Goal: Task Accomplishment & Management: Manage account settings

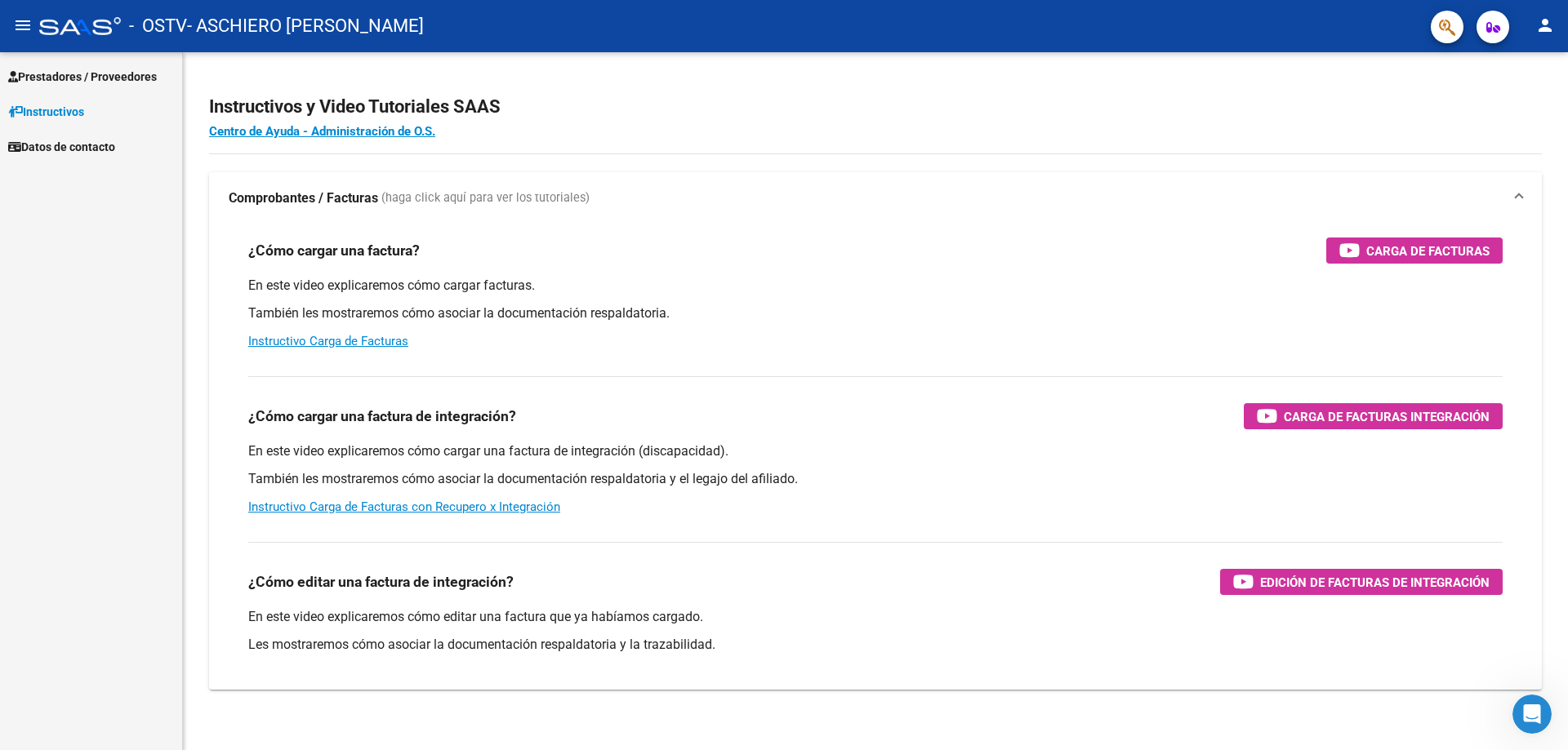
click at [78, 78] on span "Prestadores / Proveedores" at bounding box center [83, 77] width 149 height 18
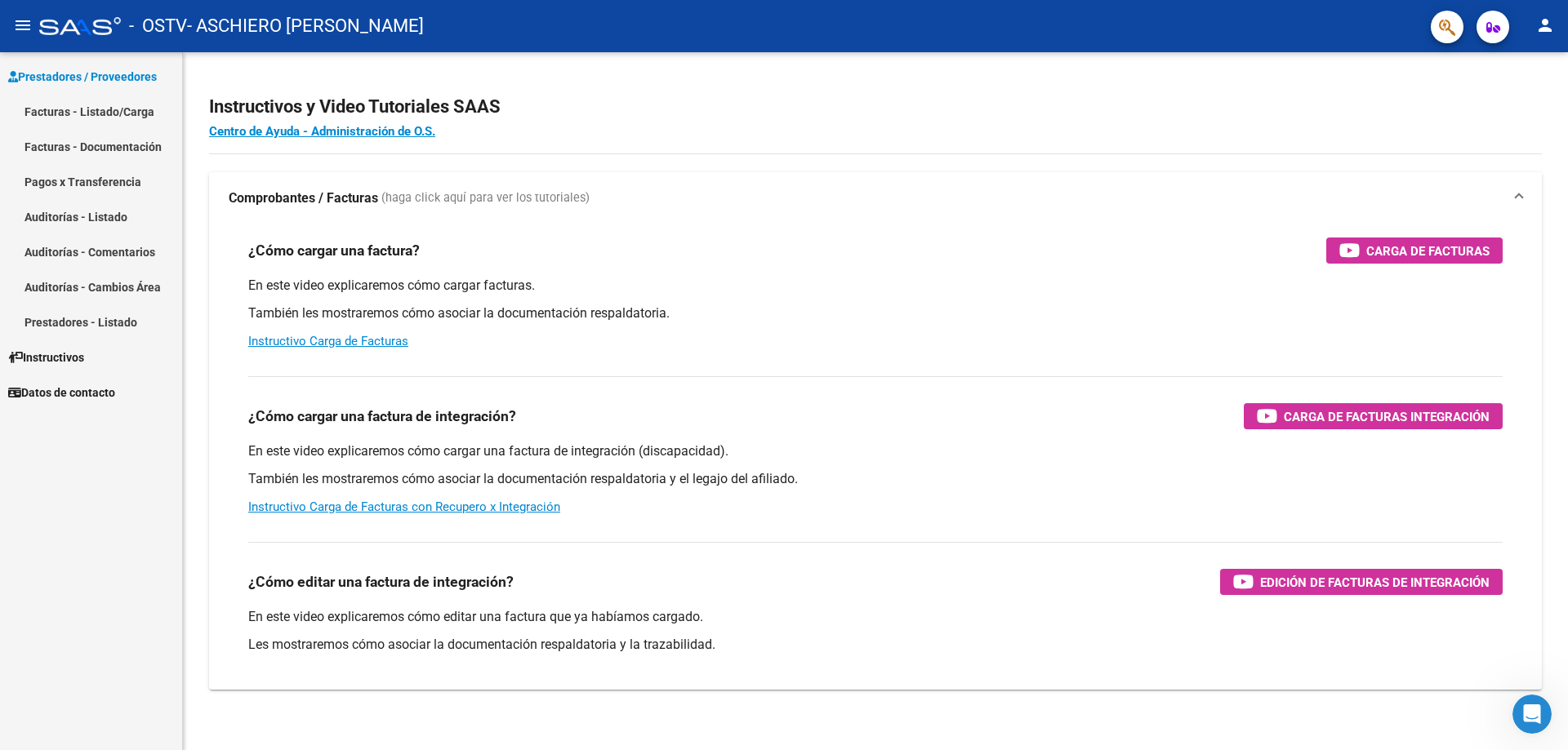
click at [93, 108] on link "Facturas - Listado/Carga" at bounding box center [91, 112] width 182 height 35
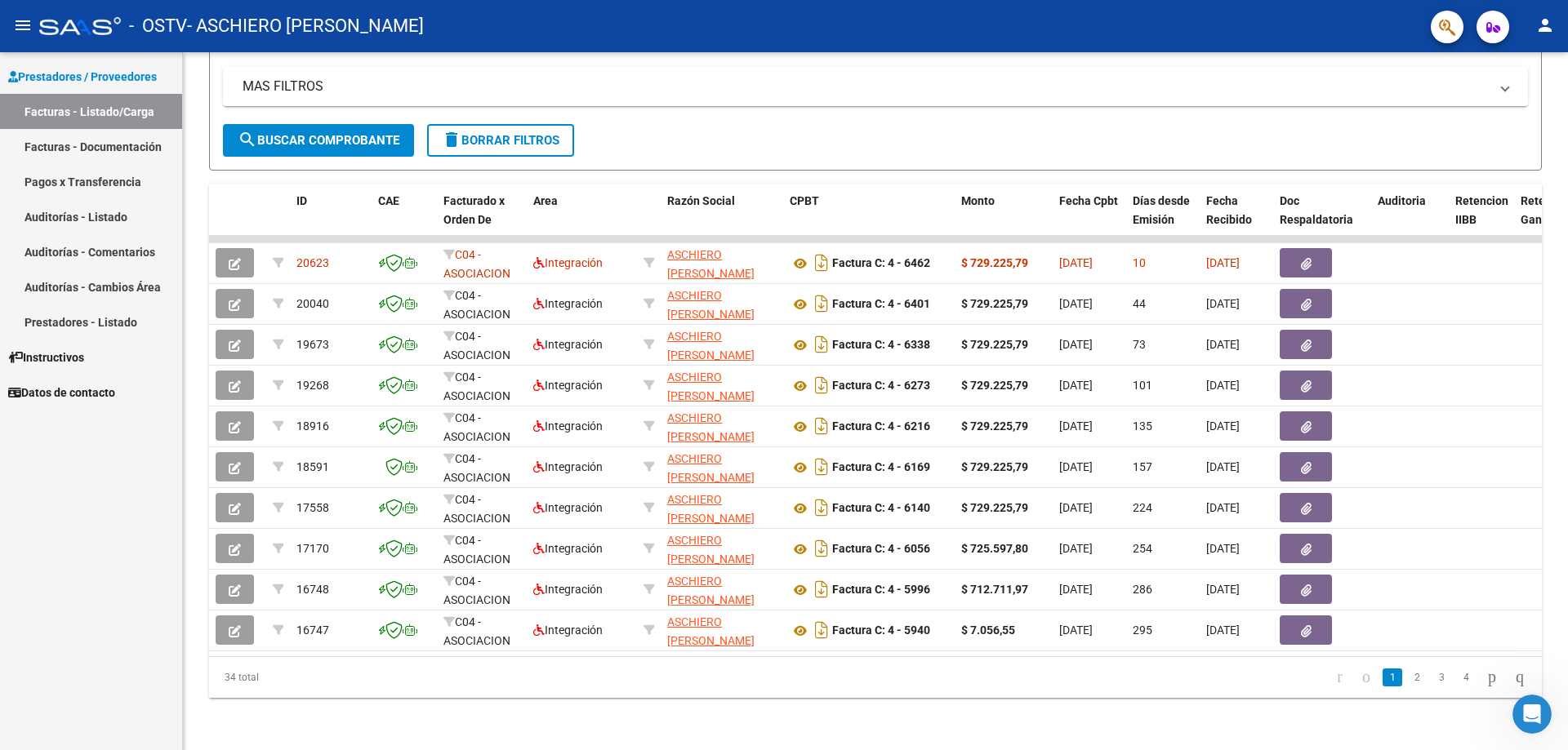
click at [114, 183] on link "Pagos x Transferencia" at bounding box center [91, 181] width 182 height 35
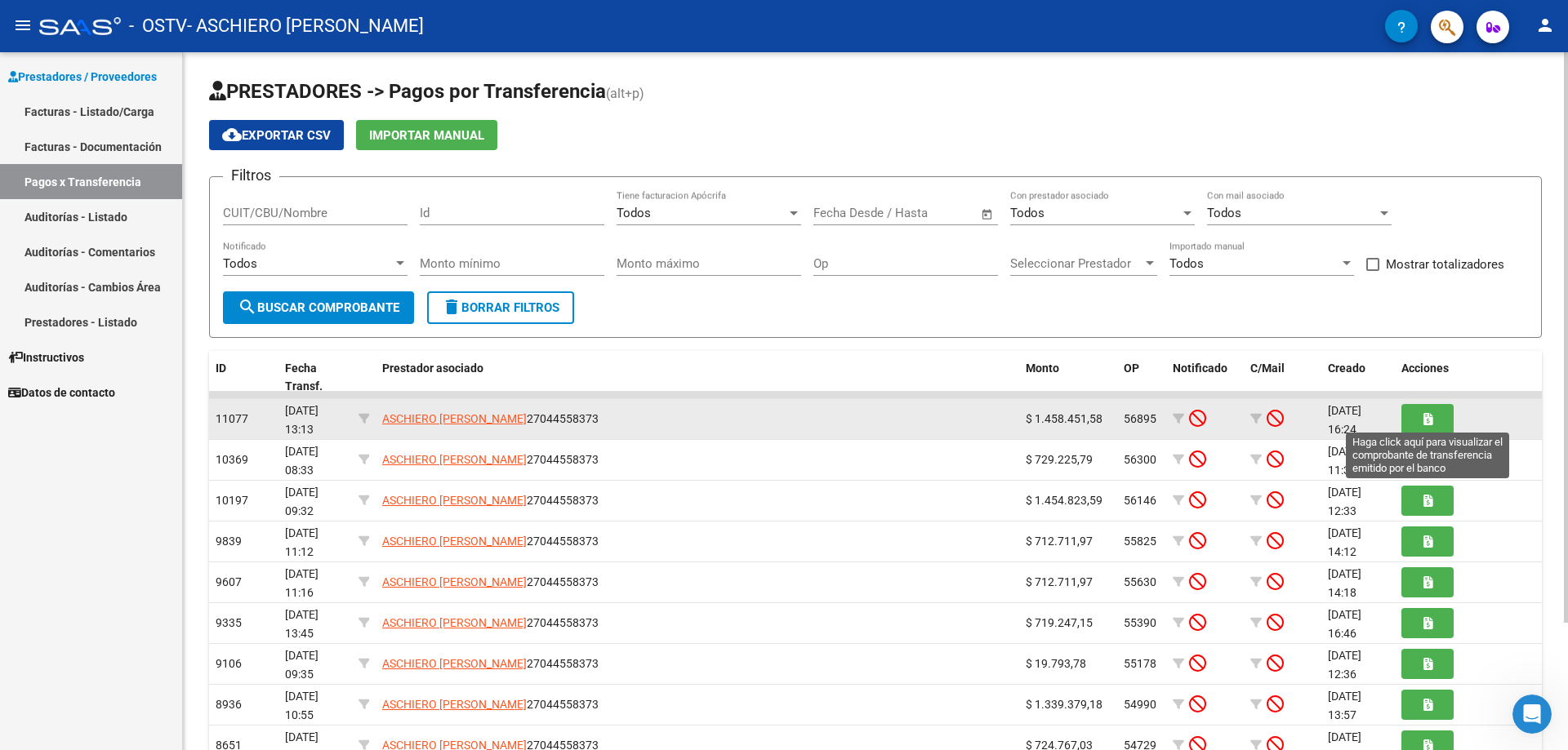
click at [1418, 414] on button "button" at bounding box center [1428, 419] width 53 height 30
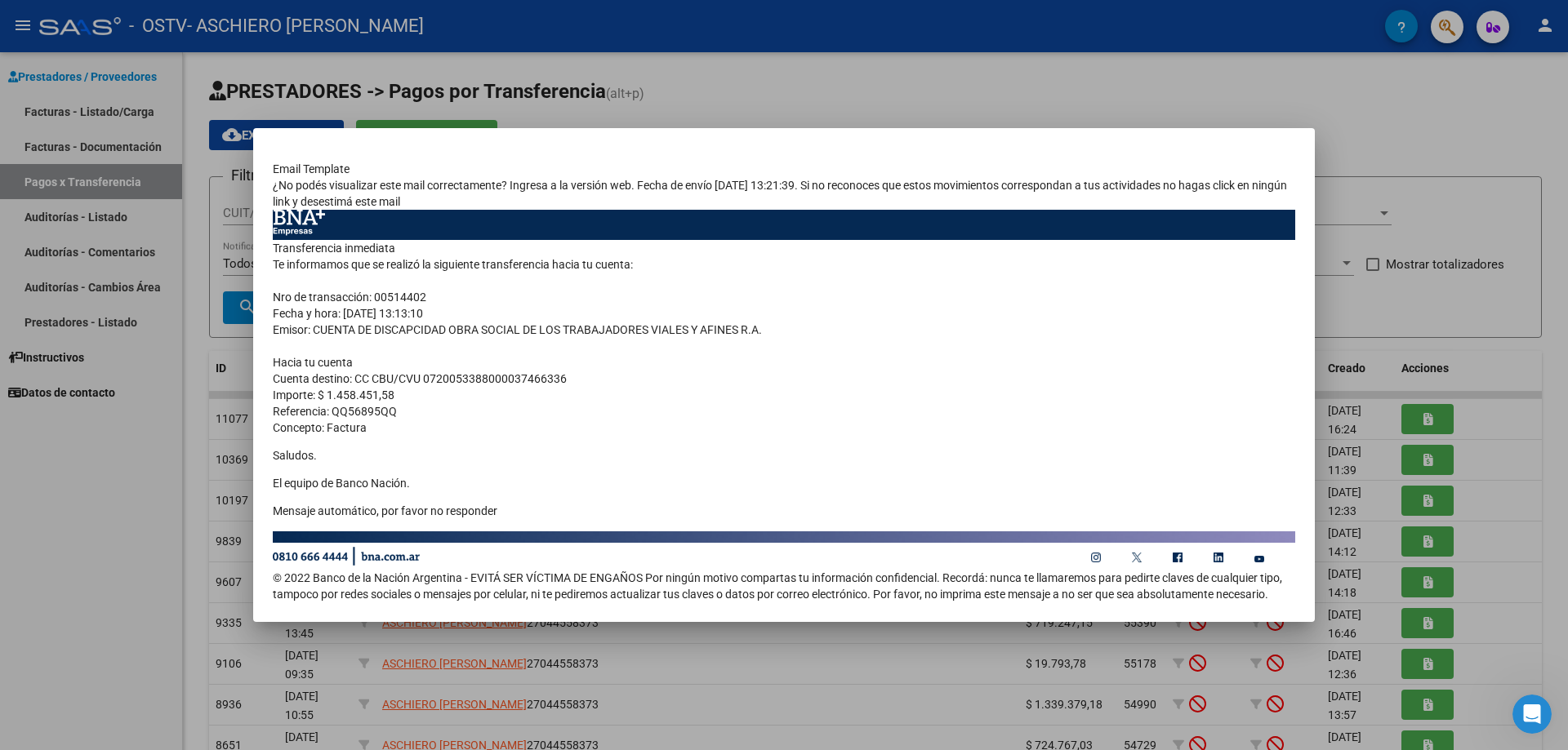
click at [1201, 56] on div at bounding box center [784, 375] width 1568 height 750
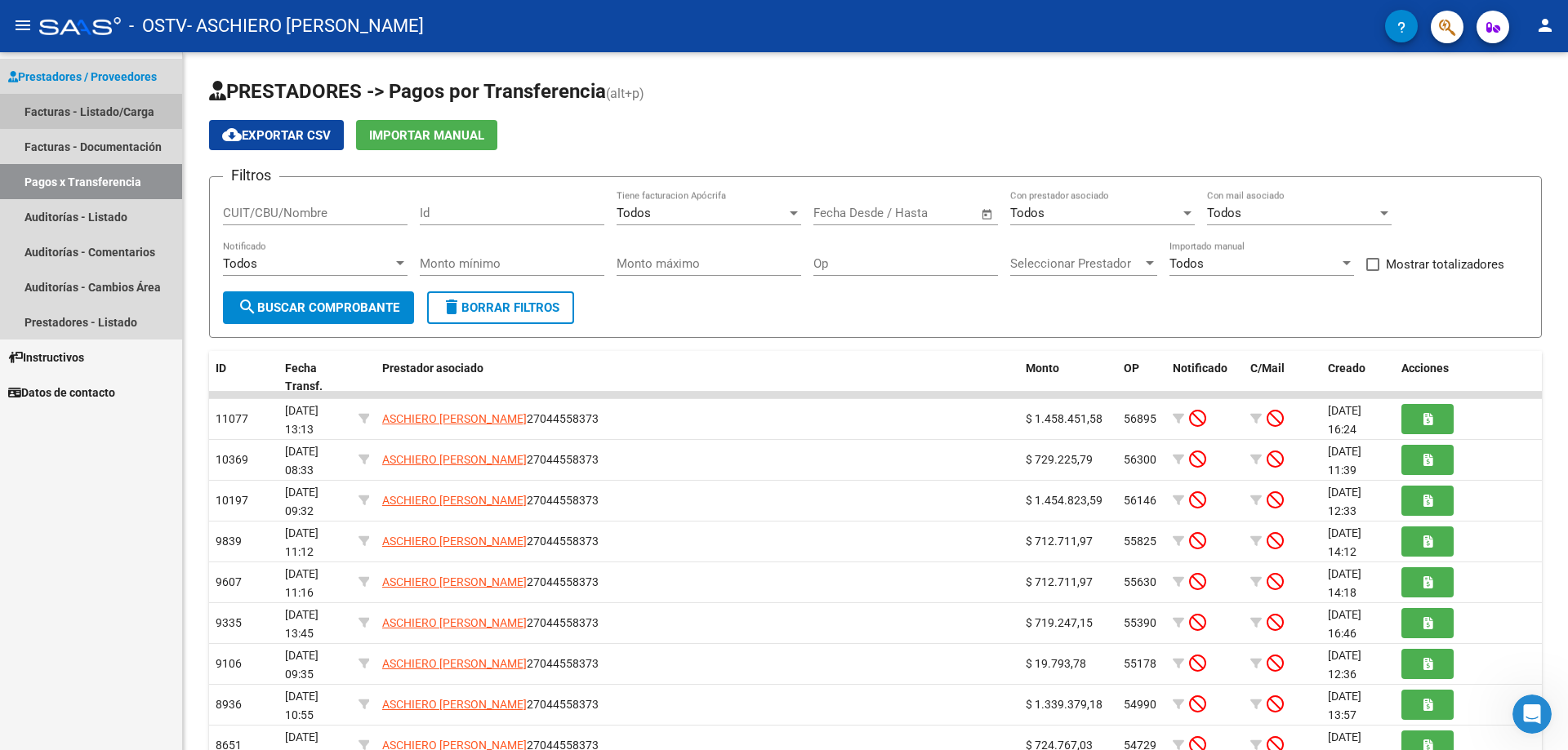
click at [111, 111] on link "Facturas - Listado/Carga" at bounding box center [91, 112] width 182 height 35
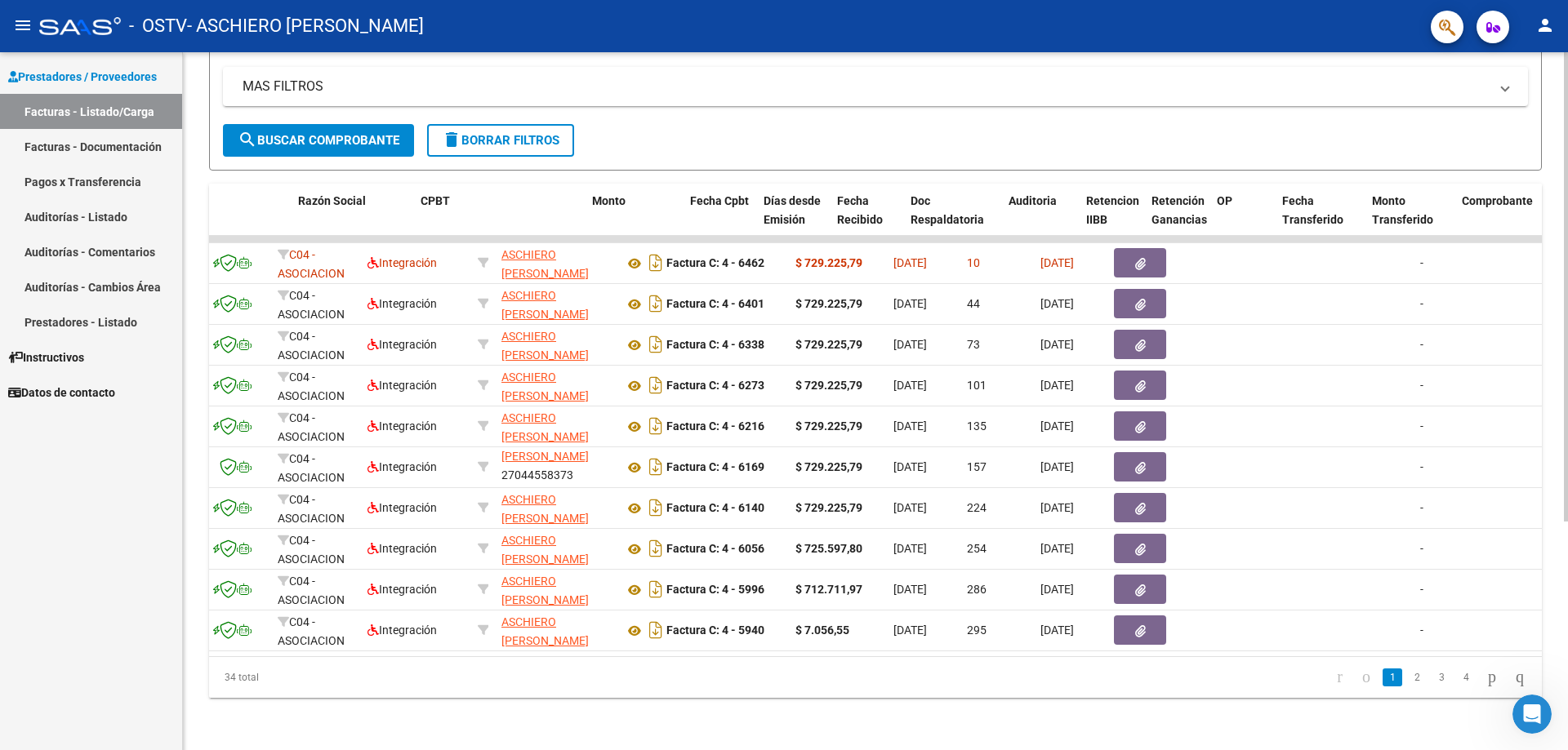
scroll to position [0, 369]
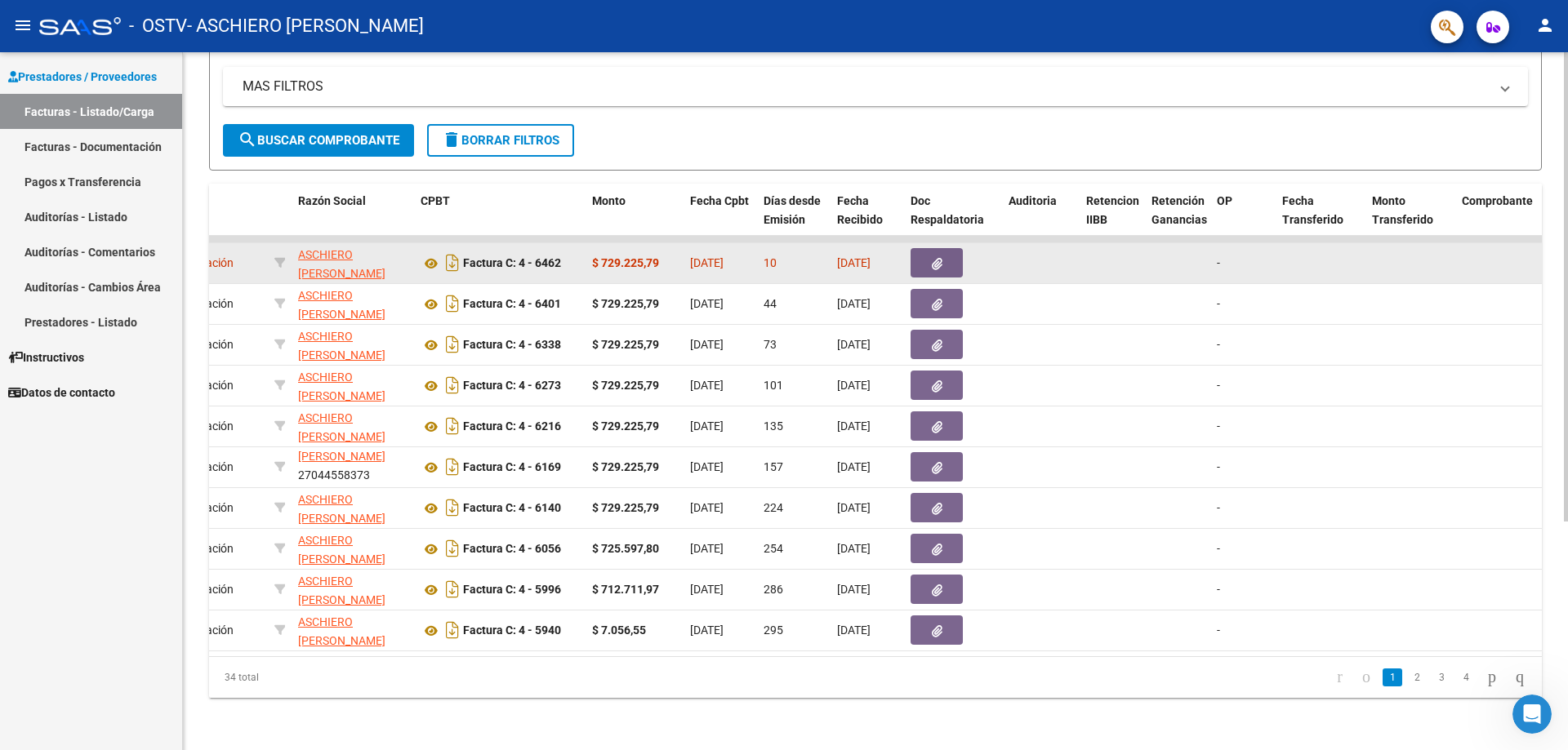
click at [939, 258] on icon "button" at bounding box center [937, 264] width 11 height 13
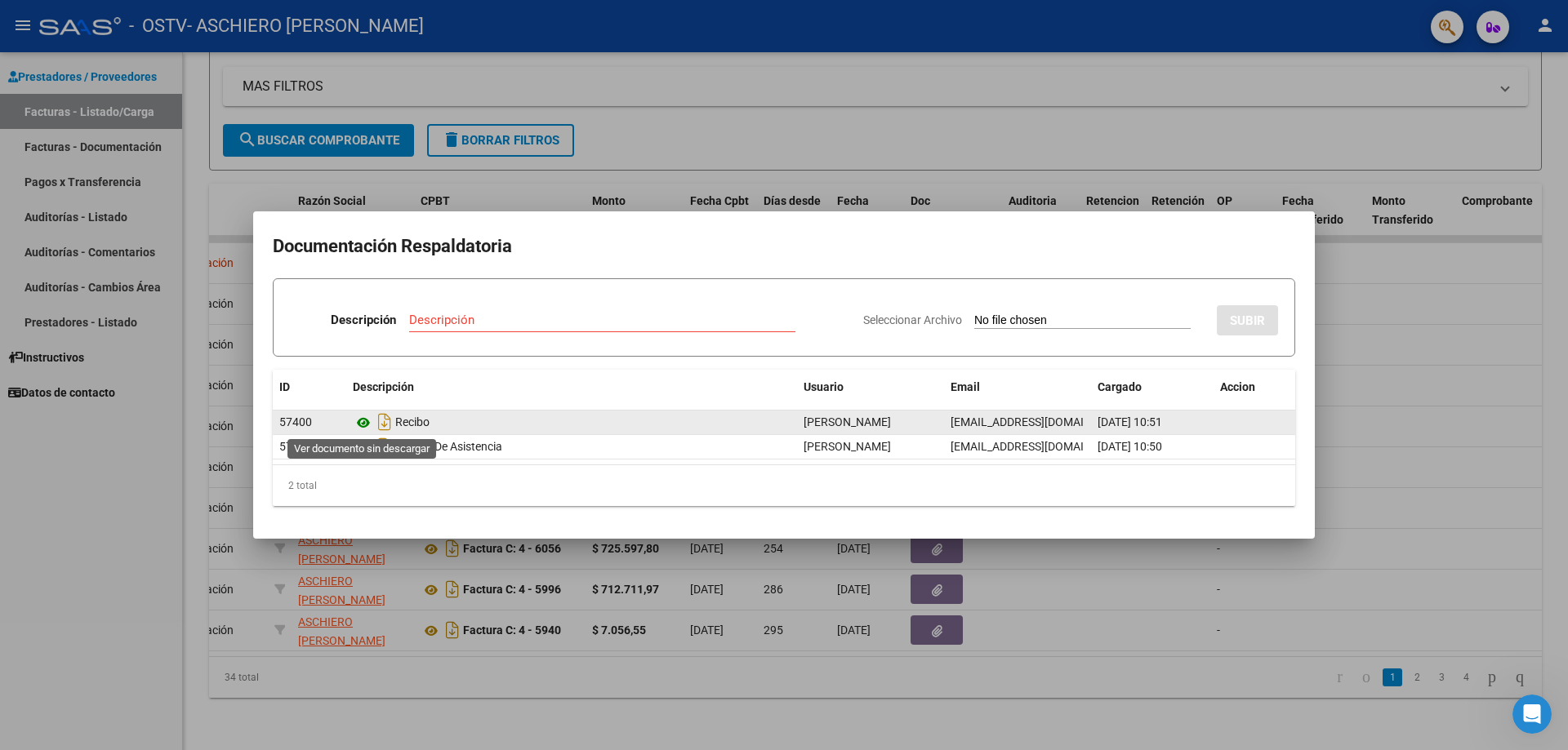
click at [364, 421] on icon at bounding box center [363, 423] width 21 height 20
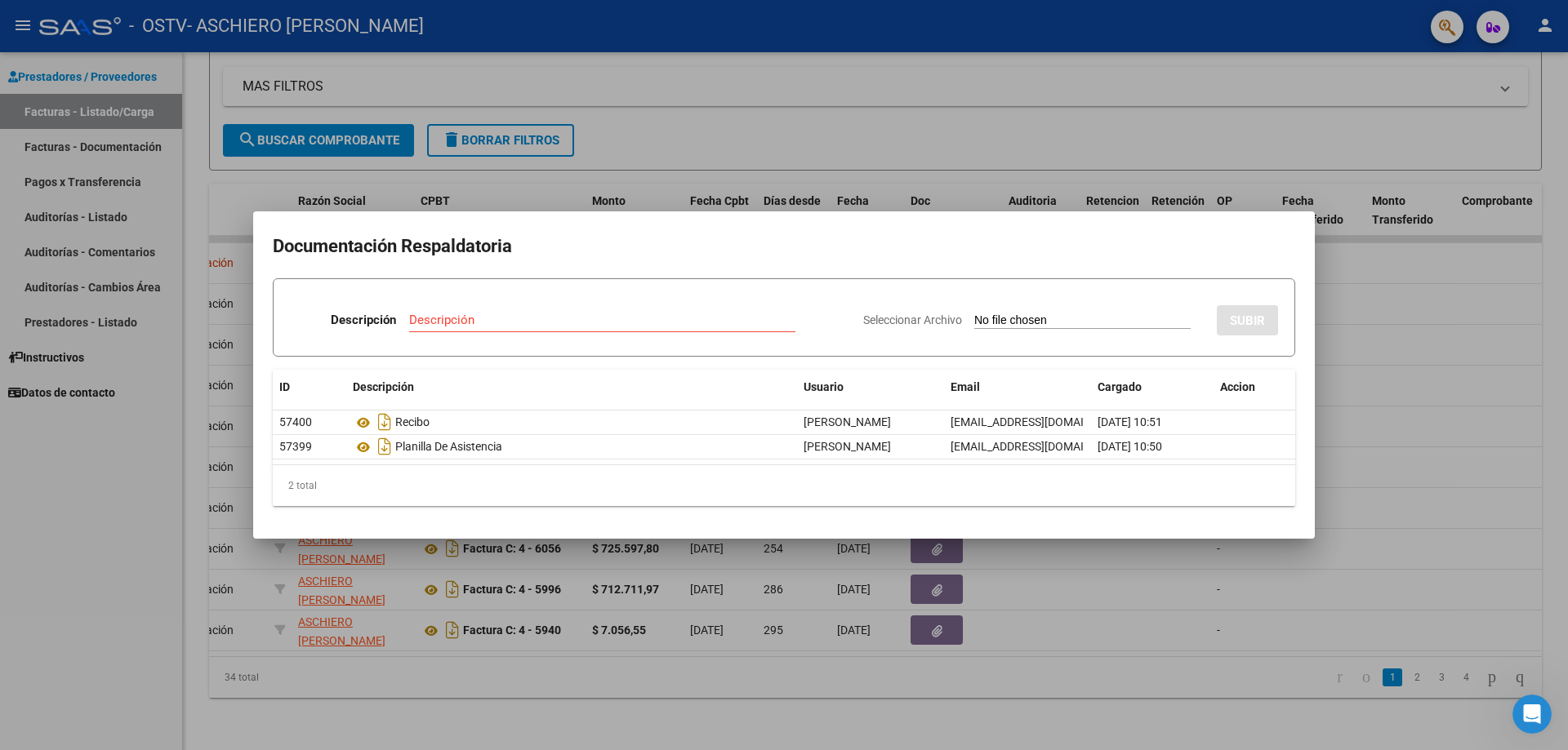
click at [1397, 331] on div at bounding box center [784, 375] width 1568 height 750
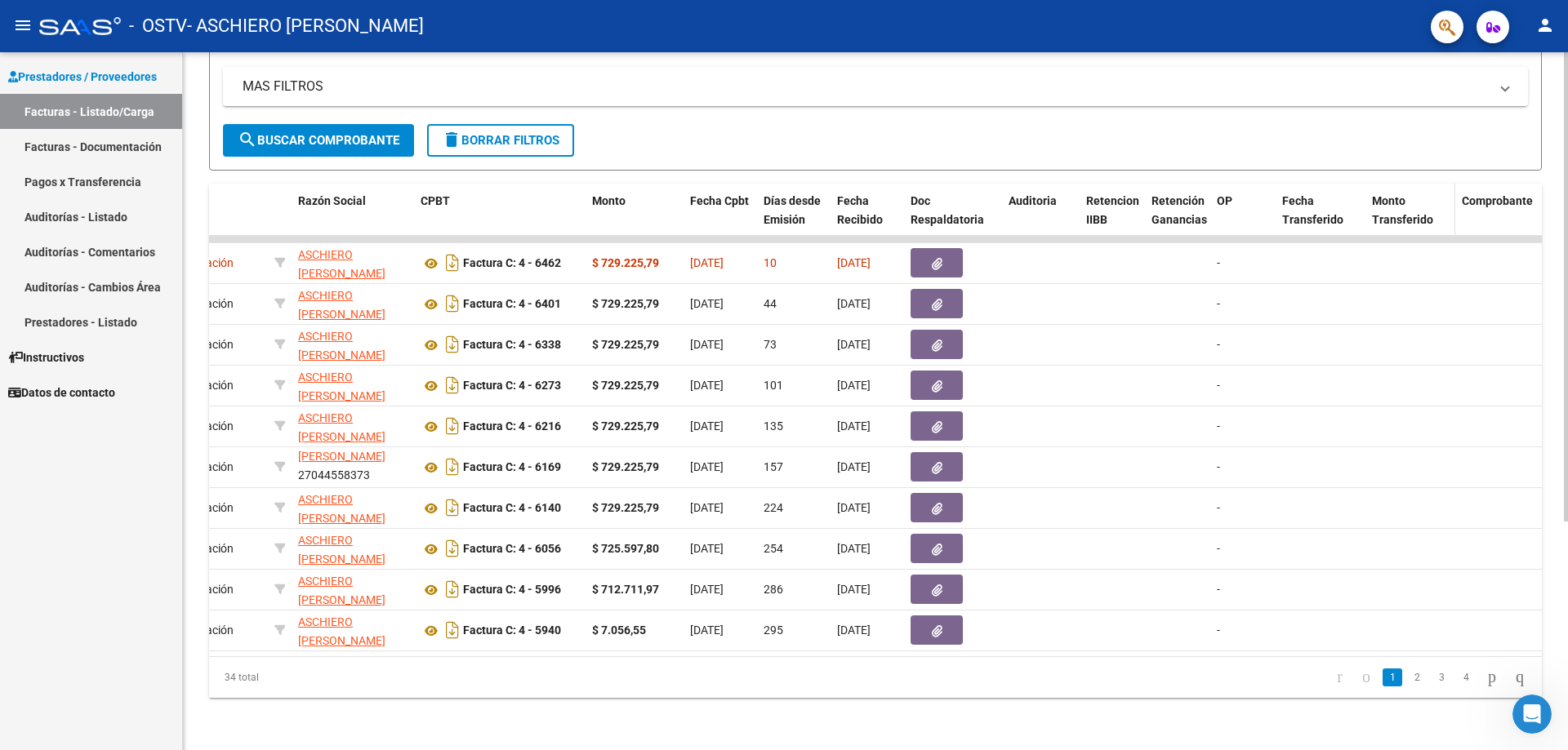
scroll to position [258, 0]
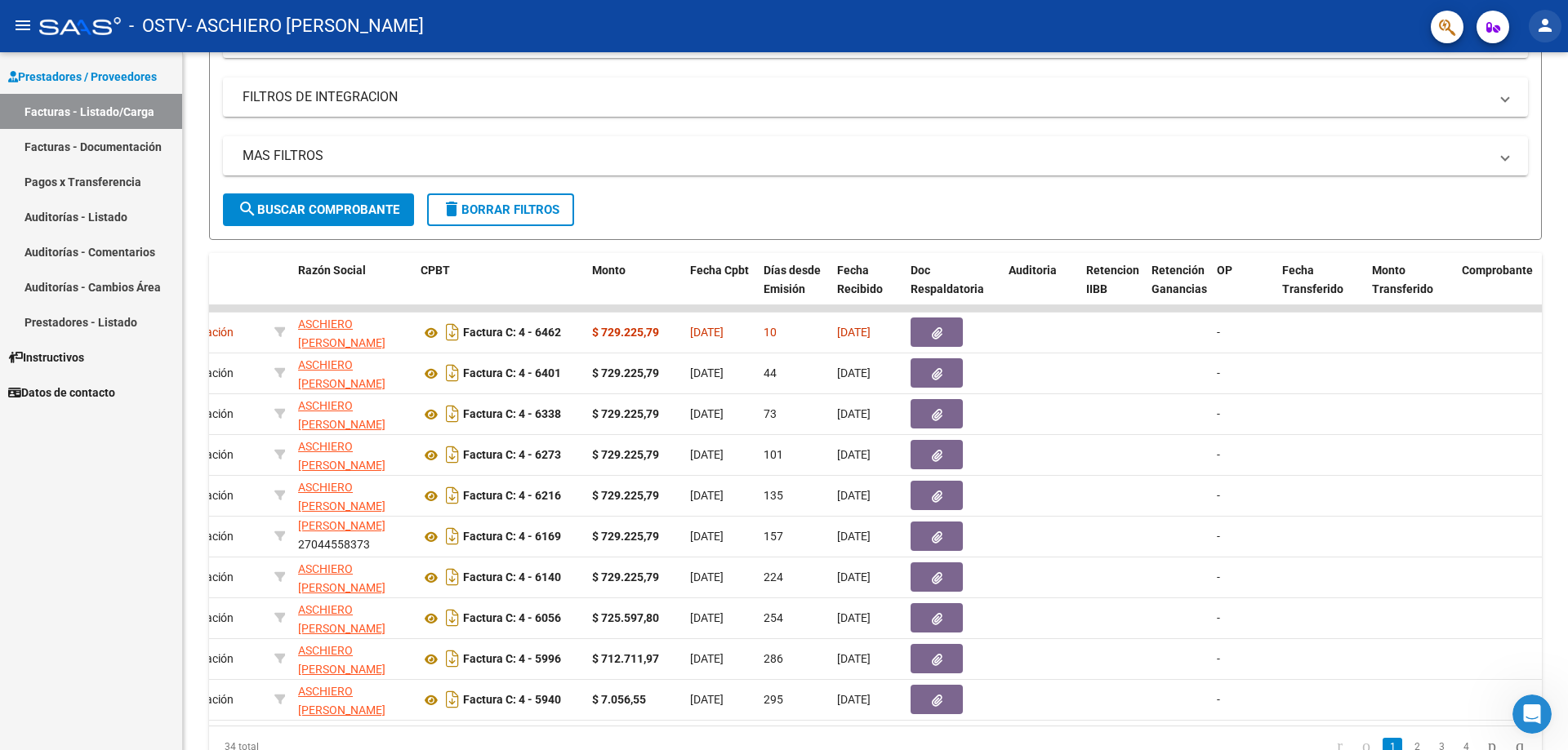
click at [1544, 25] on mat-icon "person" at bounding box center [1545, 25] width 20 height 20
click at [1525, 102] on button "exit_to_app Salir" at bounding box center [1512, 107] width 100 height 39
